Goal: Task Accomplishment & Management: Use online tool/utility

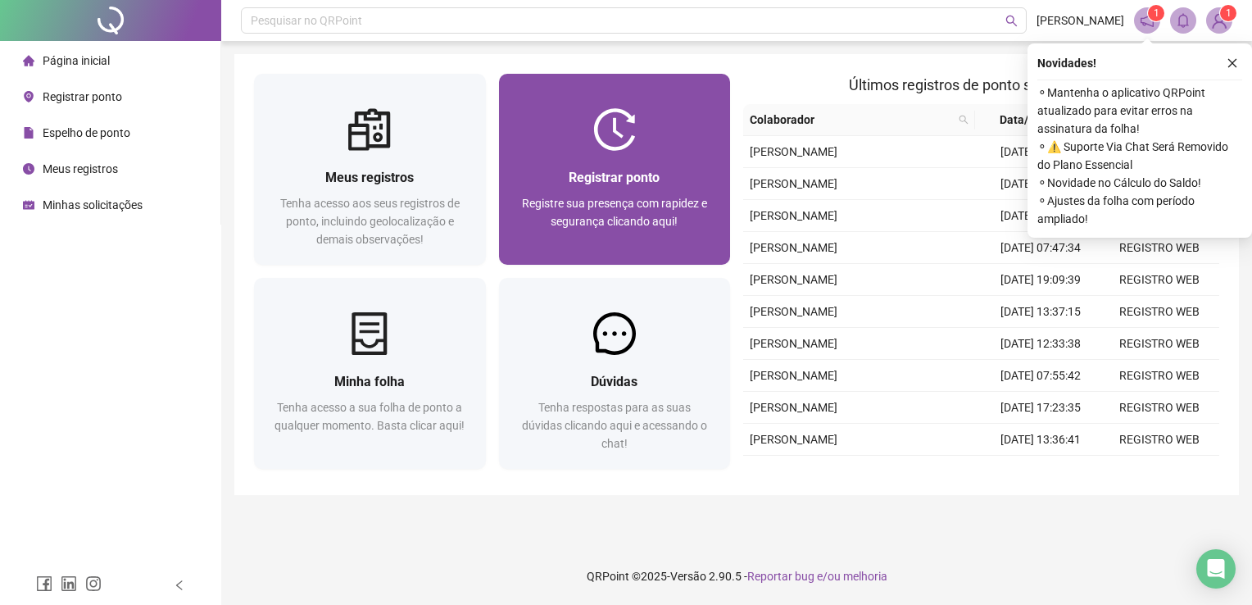
click at [656, 213] on span "Registre sua presença com rapidez e segurança clicando aqui!" at bounding box center [614, 212] width 185 height 31
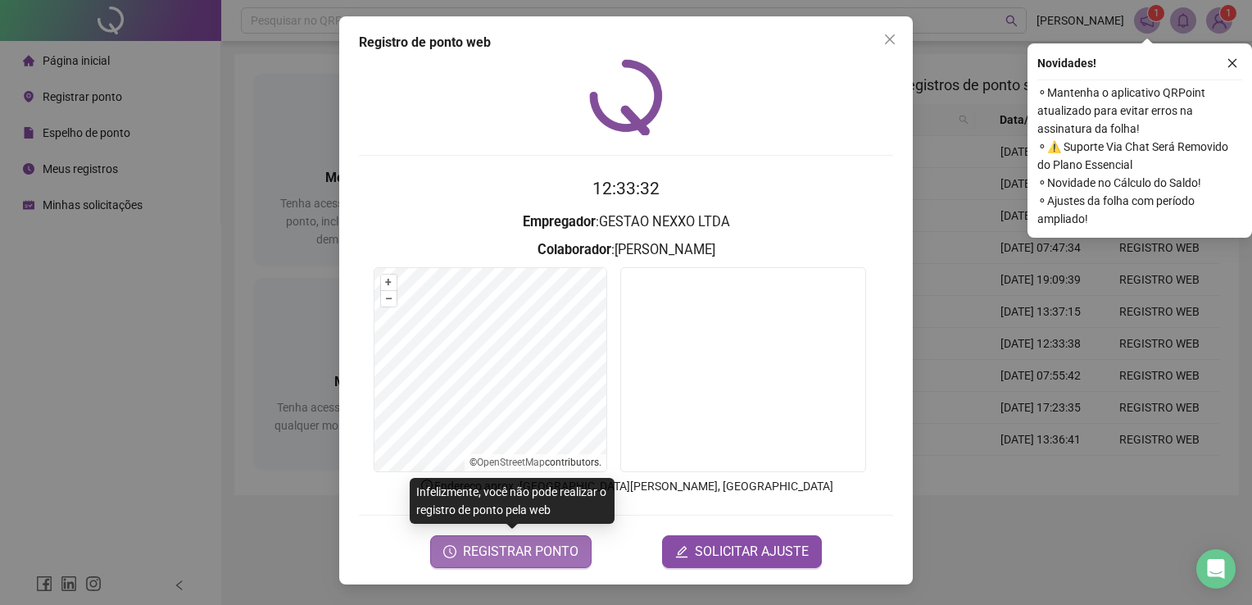
click at [520, 556] on span "REGISTRAR PONTO" at bounding box center [521, 552] width 116 height 20
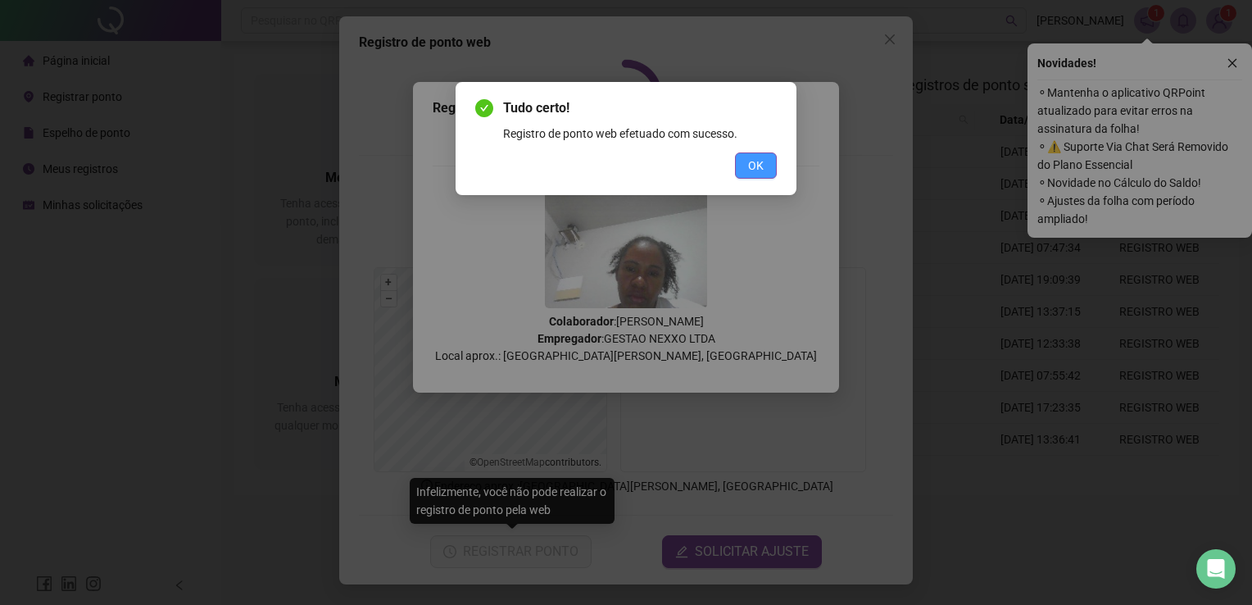
click at [761, 169] on span "OK" at bounding box center [756, 166] width 16 height 18
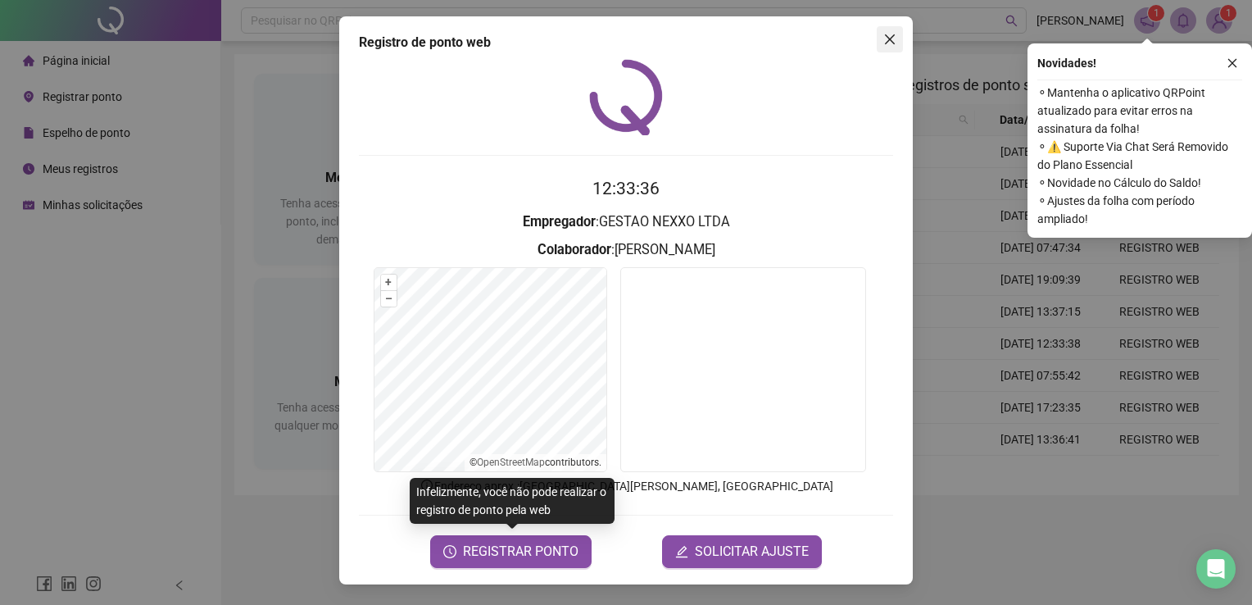
click at [886, 40] on icon "close" at bounding box center [890, 39] width 13 height 13
